Goal: Information Seeking & Learning: Learn about a topic

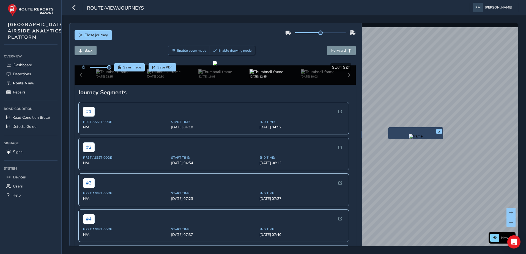
click at [389, 128] on div "x" at bounding box center [415, 133] width 55 height 12
click at [87, 52] on span "Back" at bounding box center [88, 50] width 8 height 5
click at [334, 50] on span "Forward" at bounding box center [338, 50] width 15 height 5
click at [85, 50] on span "Back" at bounding box center [88, 50] width 8 height 5
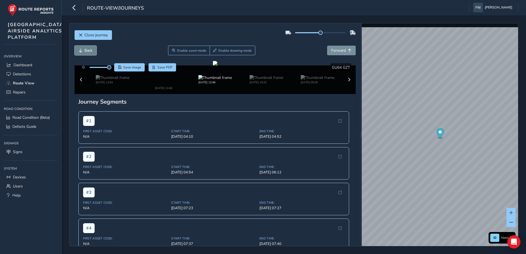
click at [85, 50] on span "Back" at bounding box center [88, 50] width 8 height 5
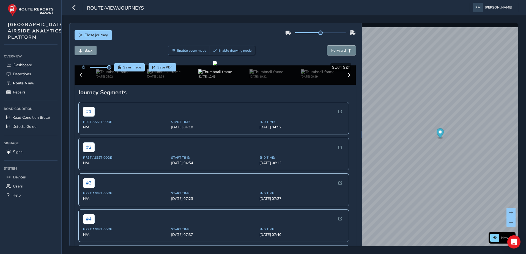
click at [334, 52] on span "Forward" at bounding box center [338, 50] width 15 height 5
drag, startPoint x: 109, startPoint y: 67, endPoint x: 102, endPoint y: 69, distance: 7.2
click at [102, 69] on span at bounding box center [102, 67] width 4 height 4
click at [103, 69] on span at bounding box center [103, 67] width 4 height 4
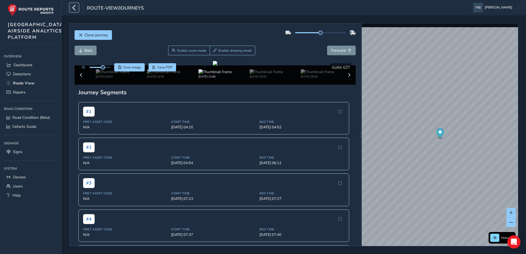
click at [74, 8] on icon "button" at bounding box center [74, 8] width 6 height 10
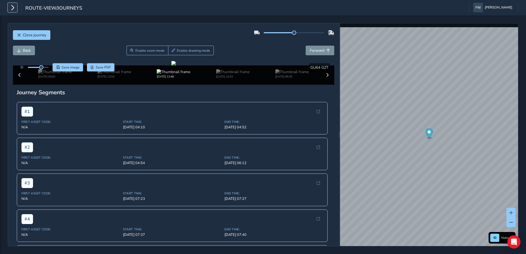
click at [12, 7] on icon "button" at bounding box center [13, 8] width 6 height 10
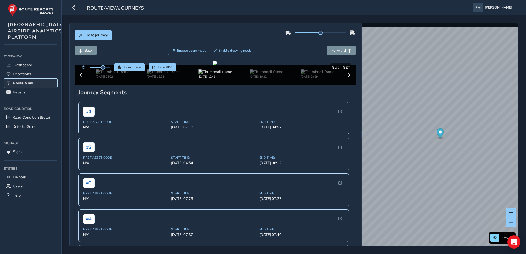
click at [29, 86] on span "Route View" at bounding box center [23, 83] width 21 height 5
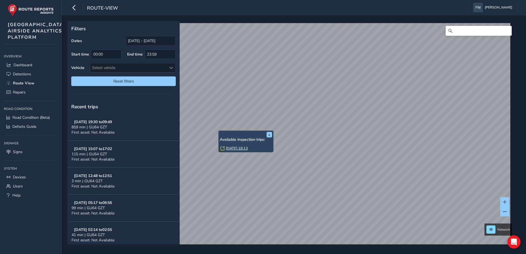
click at [231, 149] on link "[DATE] 18:13" at bounding box center [237, 148] width 22 height 5
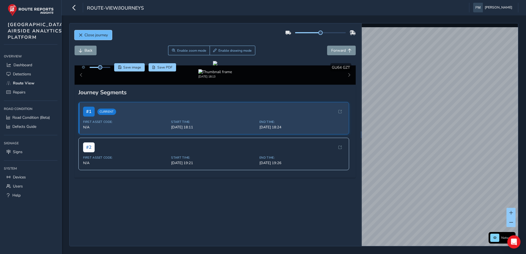
click at [94, 32] on span "Close journey" at bounding box center [95, 34] width 23 height 5
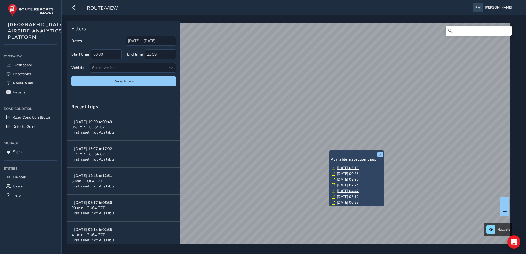
click at [343, 167] on link "[DATE] 03:19" at bounding box center [348, 168] width 22 height 5
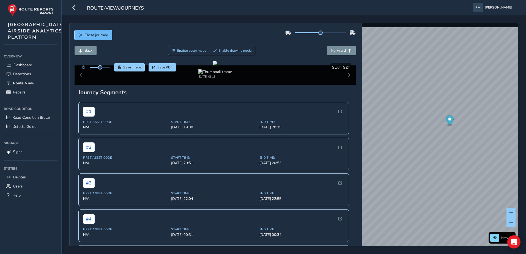
click at [94, 36] on span "Close journey" at bounding box center [95, 34] width 23 height 5
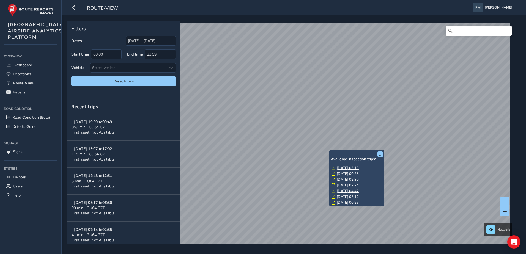
click at [347, 197] on link "[DATE] 05:12" at bounding box center [348, 197] width 22 height 5
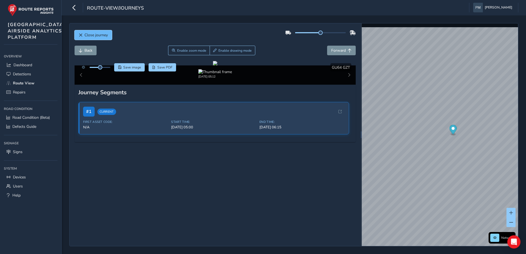
click at [105, 36] on span "Close journey" at bounding box center [95, 34] width 23 height 5
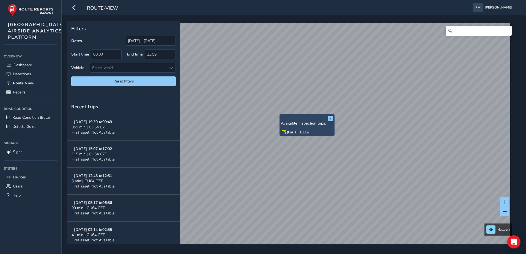
click at [299, 132] on link "[DATE] 18:14" at bounding box center [298, 132] width 22 height 5
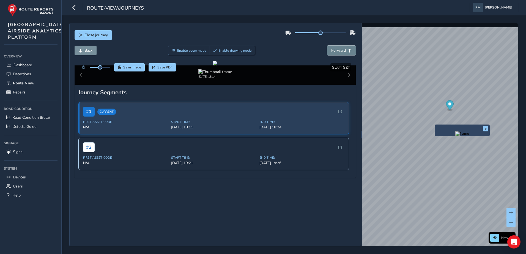
click at [343, 49] on button "Forward" at bounding box center [341, 51] width 29 height 10
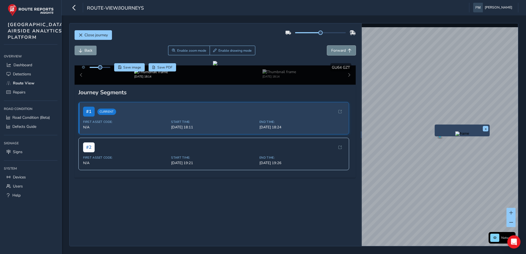
click at [343, 49] on button "Forward" at bounding box center [341, 51] width 29 height 10
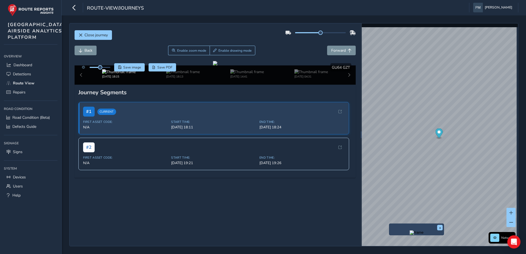
click at [389, 224] on div "x" at bounding box center [416, 230] width 55 height 12
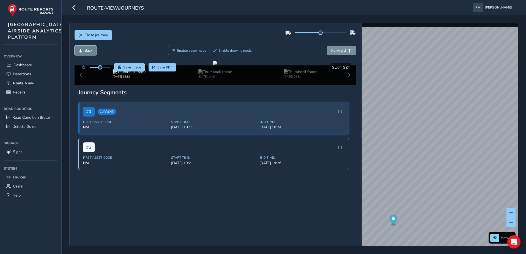
click at [86, 52] on span "Back" at bounding box center [88, 50] width 8 height 5
click at [338, 50] on span "Forward" at bounding box center [338, 50] width 15 height 5
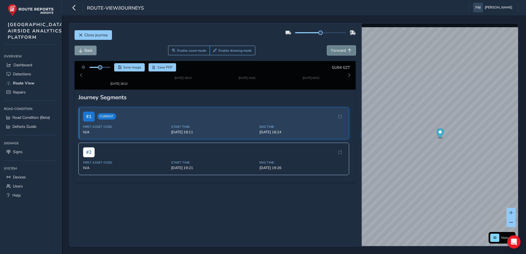
click at [338, 50] on span "Forward" at bounding box center [338, 50] width 15 height 5
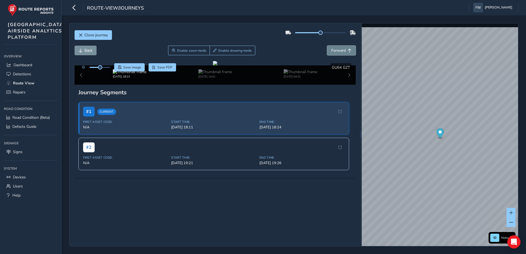
click at [338, 50] on span "Forward" at bounding box center [338, 50] width 15 height 5
click at [88, 38] on button "Close journey" at bounding box center [93, 35] width 37 height 10
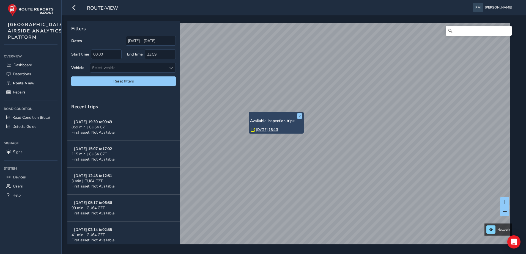
click at [262, 130] on link "[DATE] 18:13" at bounding box center [267, 129] width 22 height 5
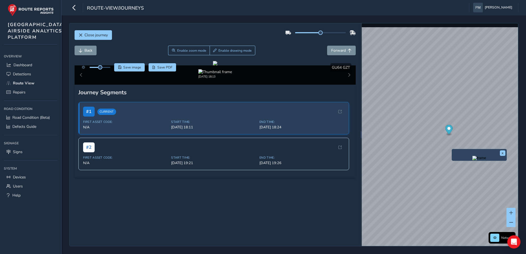
click at [453, 150] on div "x" at bounding box center [479, 155] width 55 height 12
click at [90, 51] on span "Back" at bounding box center [88, 50] width 8 height 5
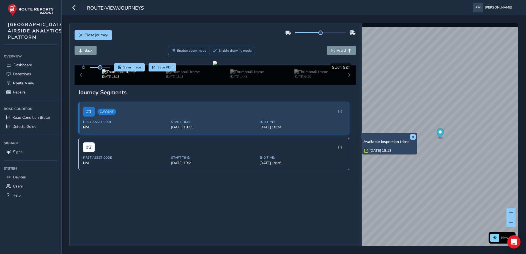
click at [377, 151] on link "[DATE] 18:13" at bounding box center [381, 150] width 22 height 5
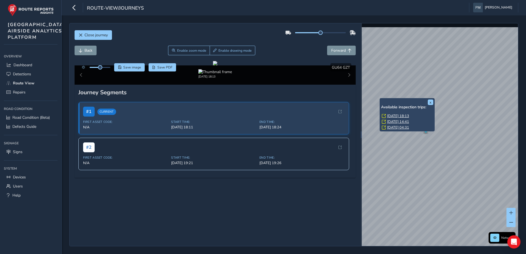
click at [399, 121] on link "[DATE] 14:41" at bounding box center [398, 121] width 22 height 5
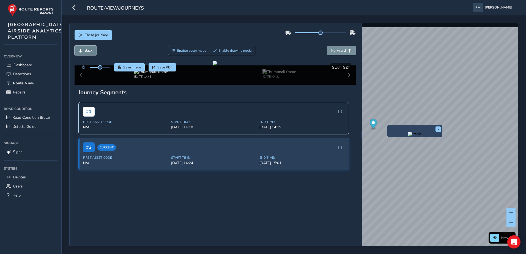
click at [81, 52] on span "Back" at bounding box center [81, 51] width 4 height 4
click at [89, 37] on span "Close journey" at bounding box center [95, 34] width 23 height 5
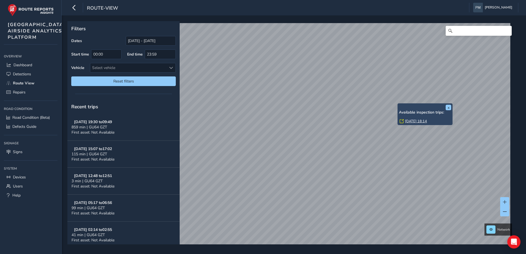
click at [398, 104] on div "x Available inspection trips: [DATE] 18:14" at bounding box center [425, 114] width 55 height 22
click at [410, 121] on link "[DATE] 18:14" at bounding box center [416, 121] width 22 height 5
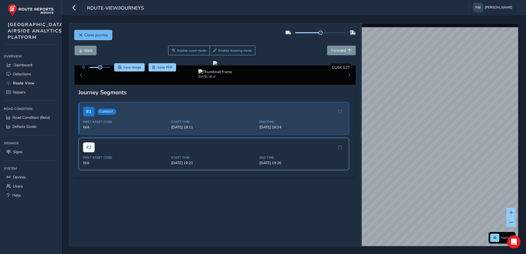
click at [105, 38] on button "Close journey" at bounding box center [93, 35] width 37 height 10
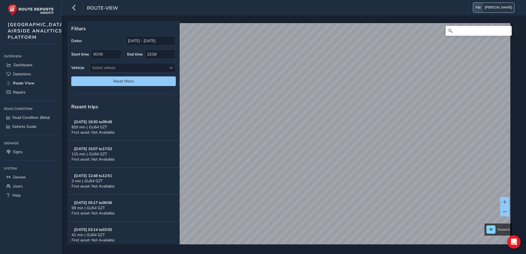
click at [493, 6] on span "[PERSON_NAME]" at bounding box center [499, 8] width 28 height 10
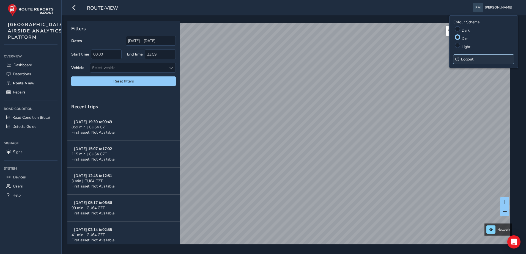
click at [470, 61] on span "Logout" at bounding box center [467, 59] width 12 height 5
